Goal: Navigation & Orientation: Find specific page/section

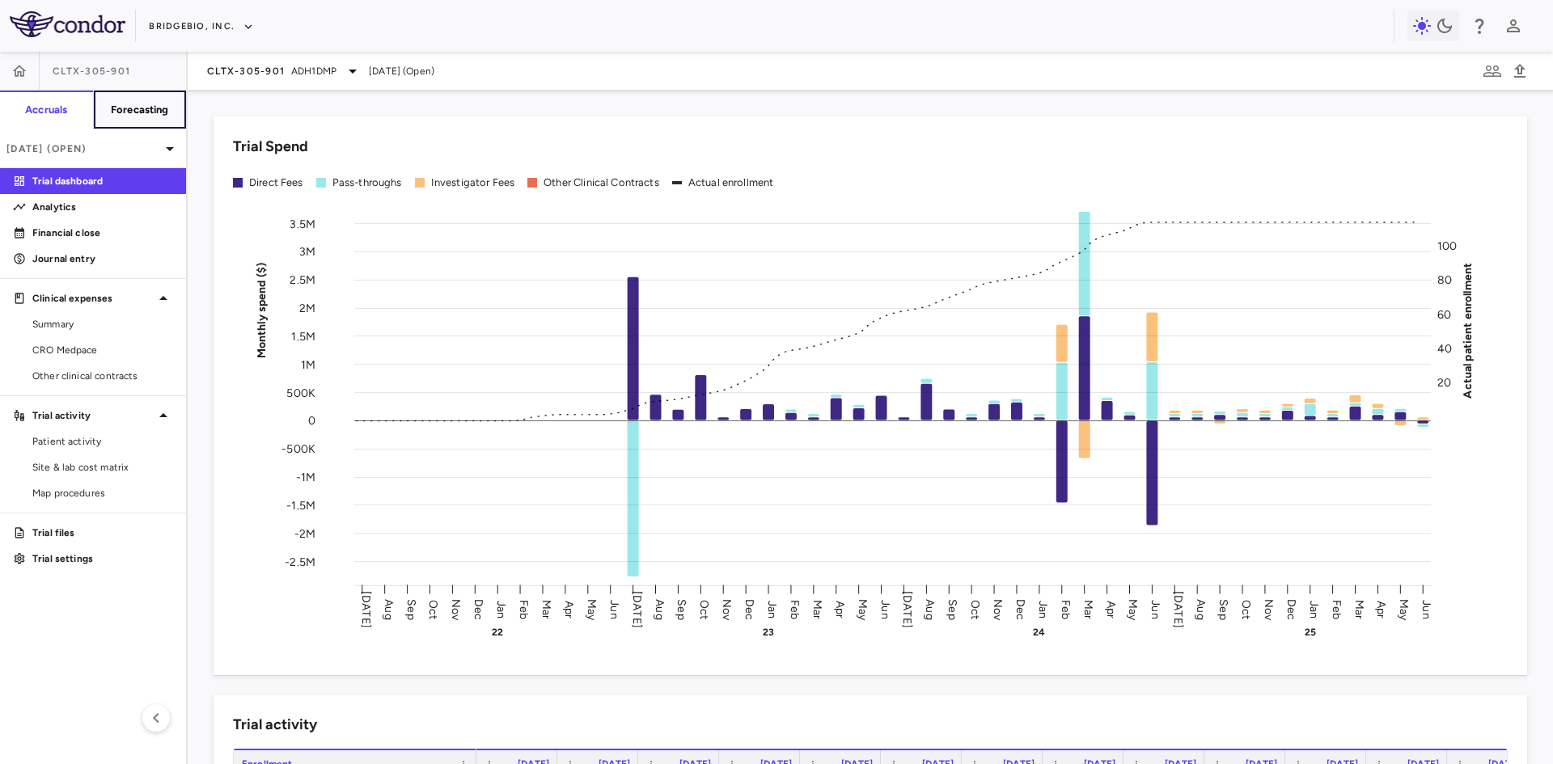
click at [159, 107] on h6 "Forecasting" at bounding box center [140, 110] width 58 height 15
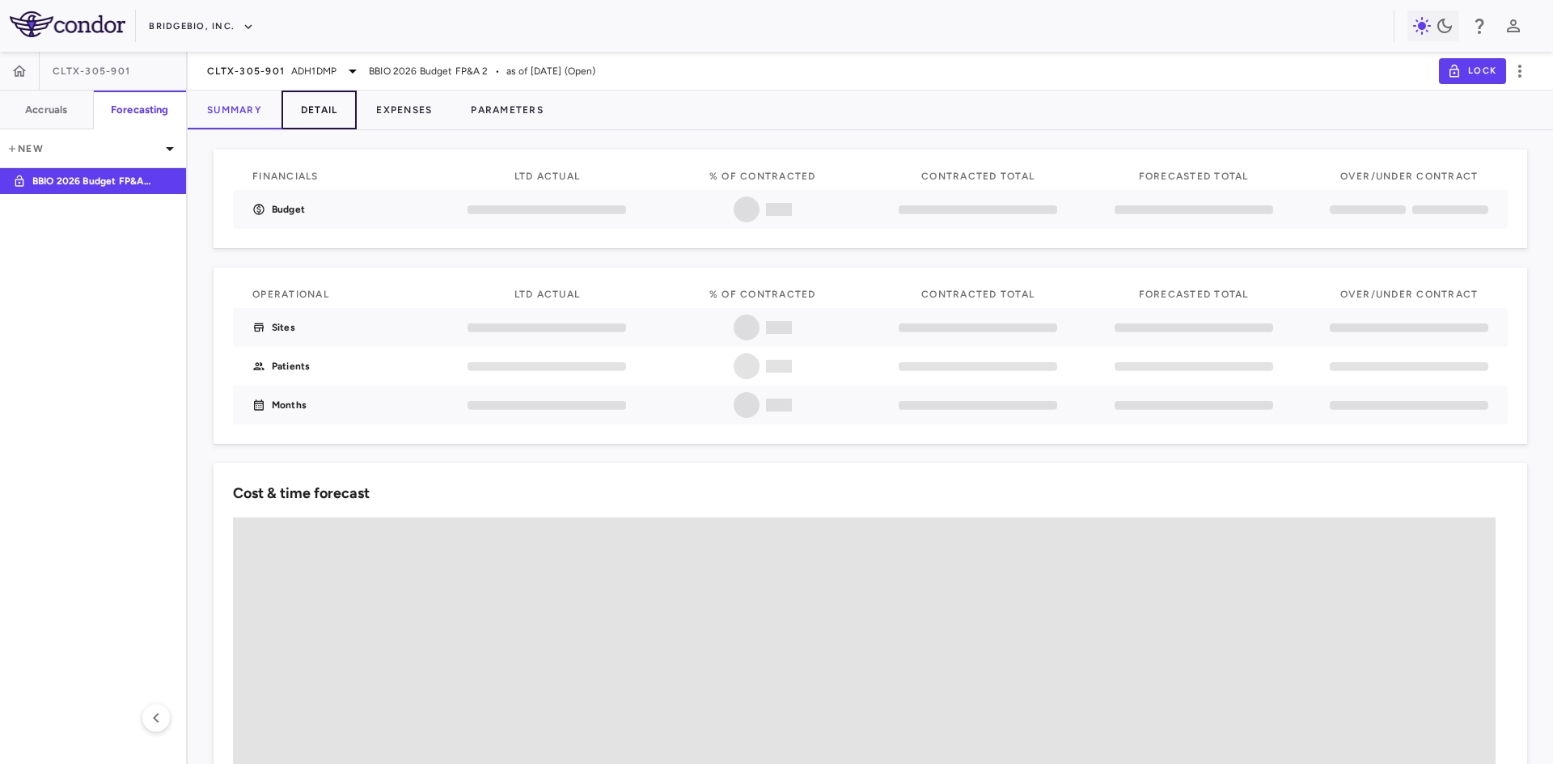
click at [341, 107] on button "Detail" at bounding box center [319, 110] width 76 height 39
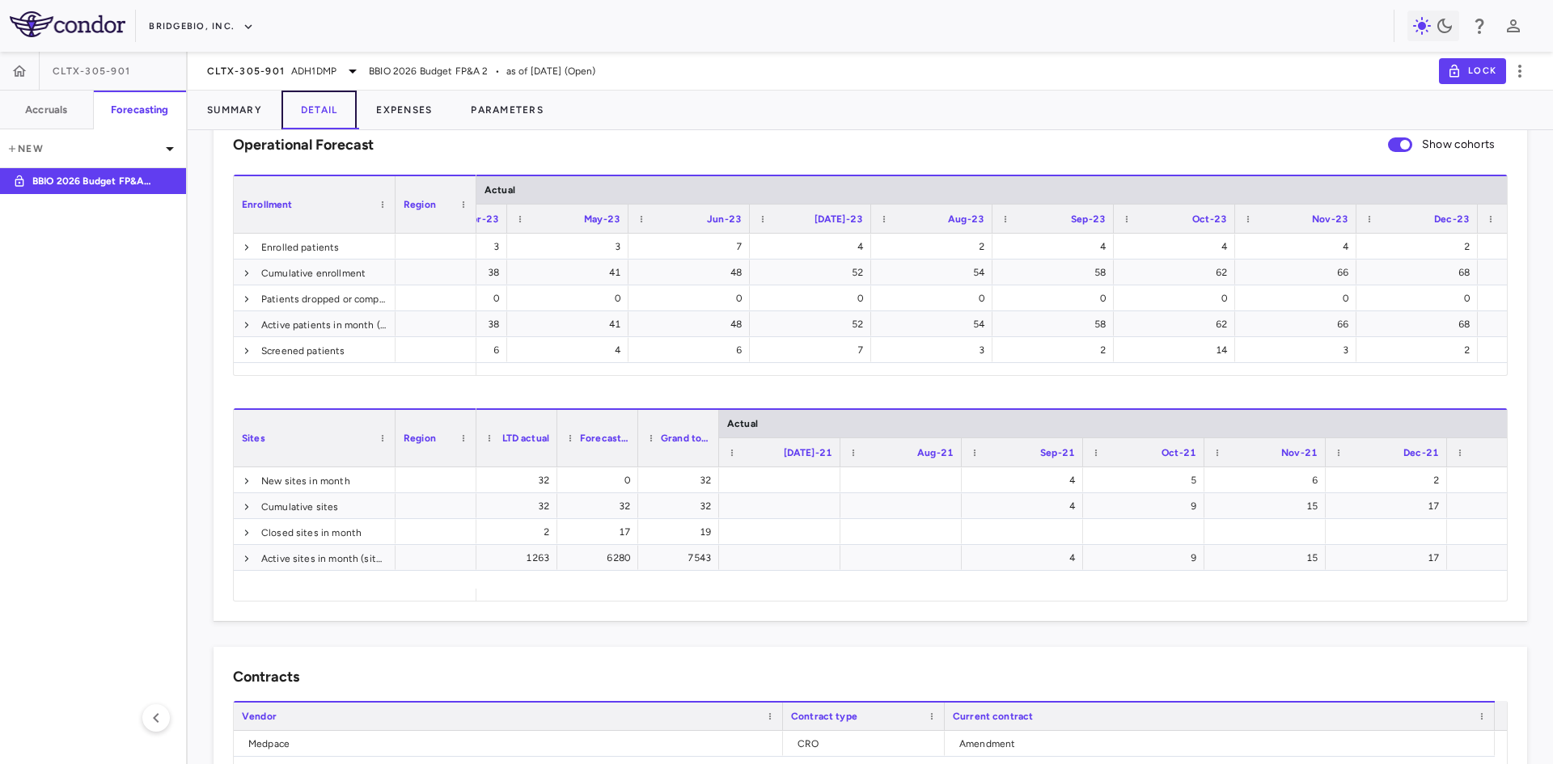
scroll to position [0, 3124]
click at [506, 118] on button "Parameters" at bounding box center [507, 110] width 112 height 39
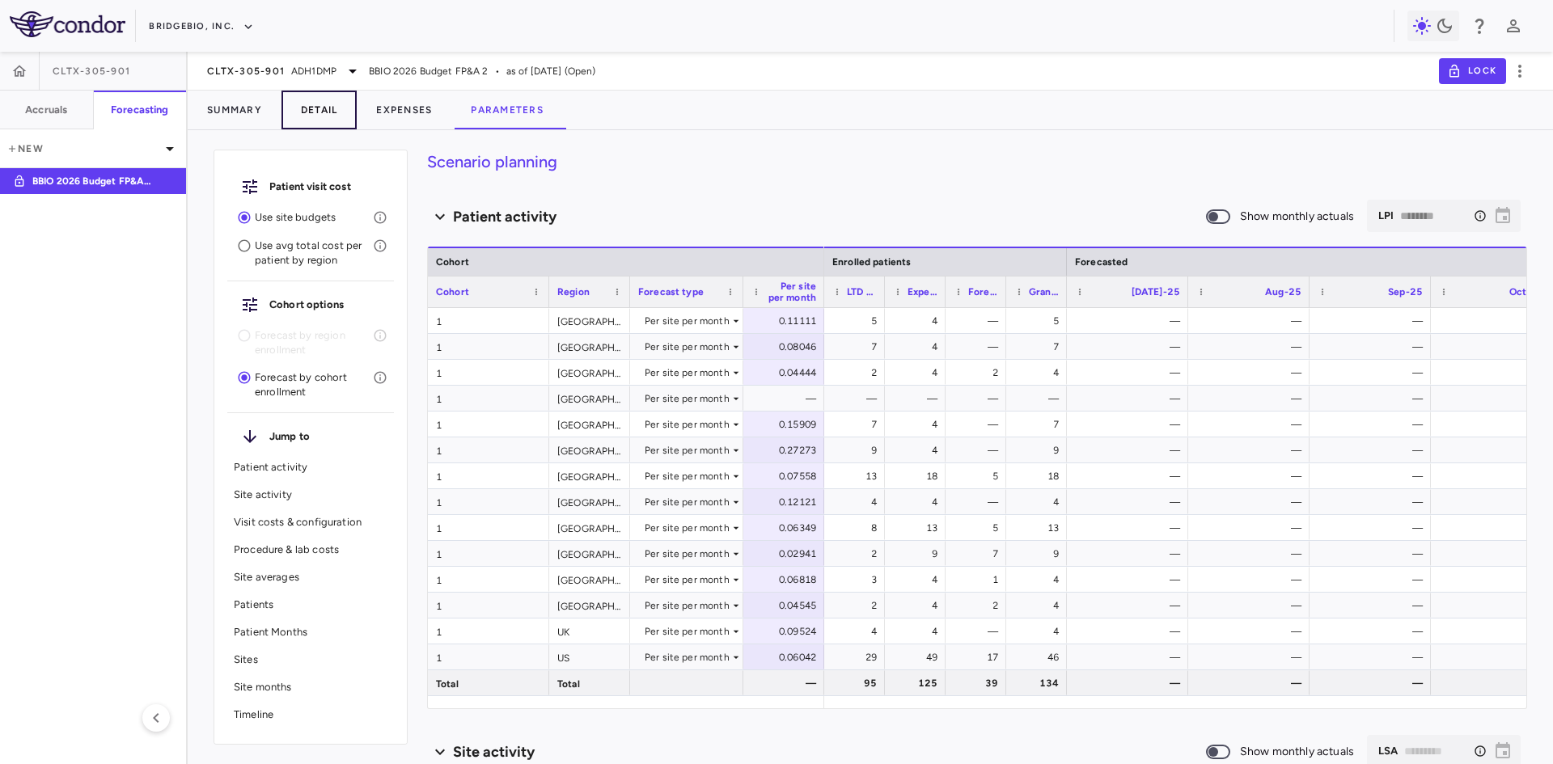
click at [320, 108] on button "Detail" at bounding box center [319, 110] width 76 height 39
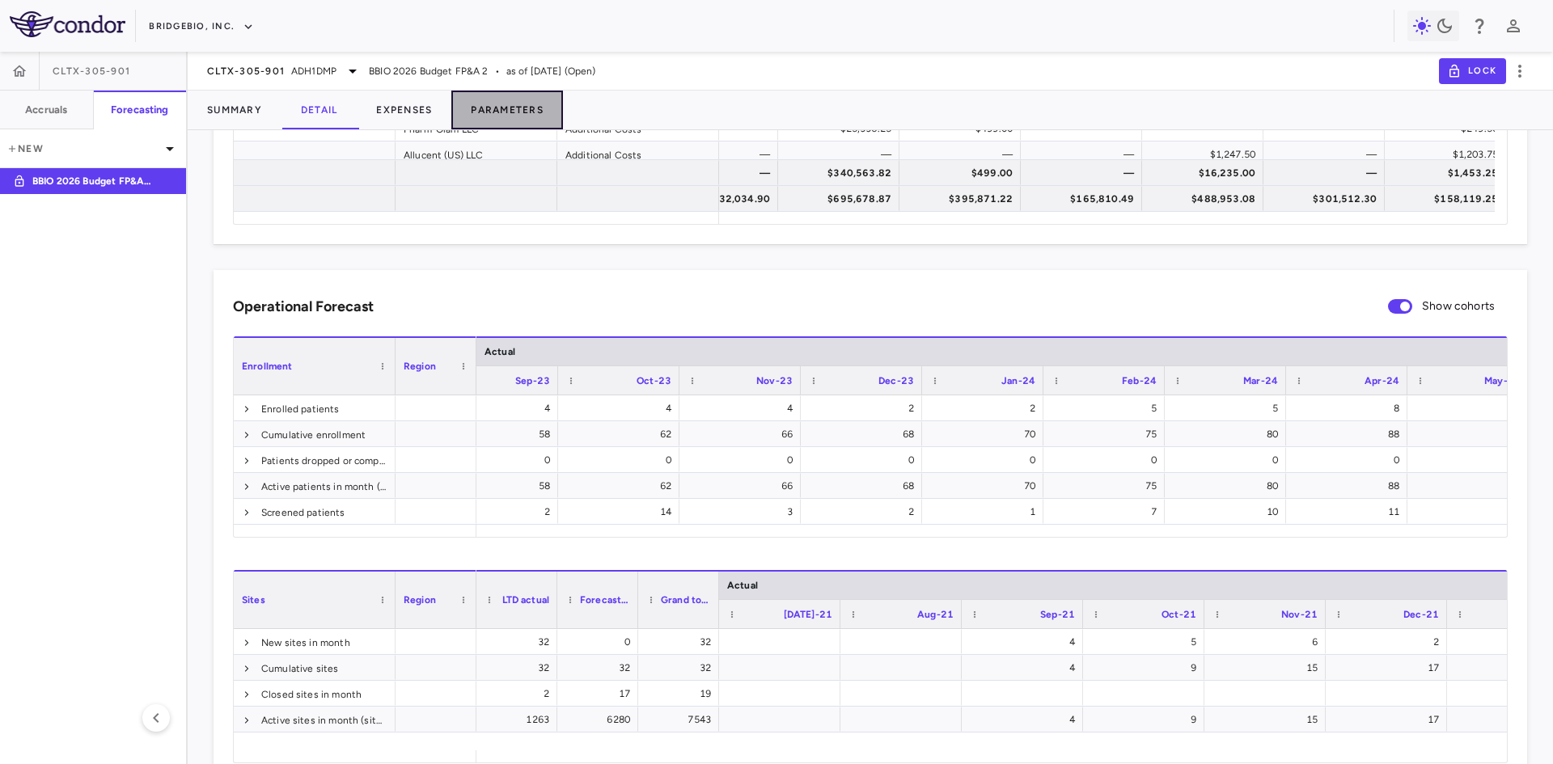
click at [514, 103] on button "Parameters" at bounding box center [507, 110] width 112 height 39
